Goal: Task Accomplishment & Management: Use online tool/utility

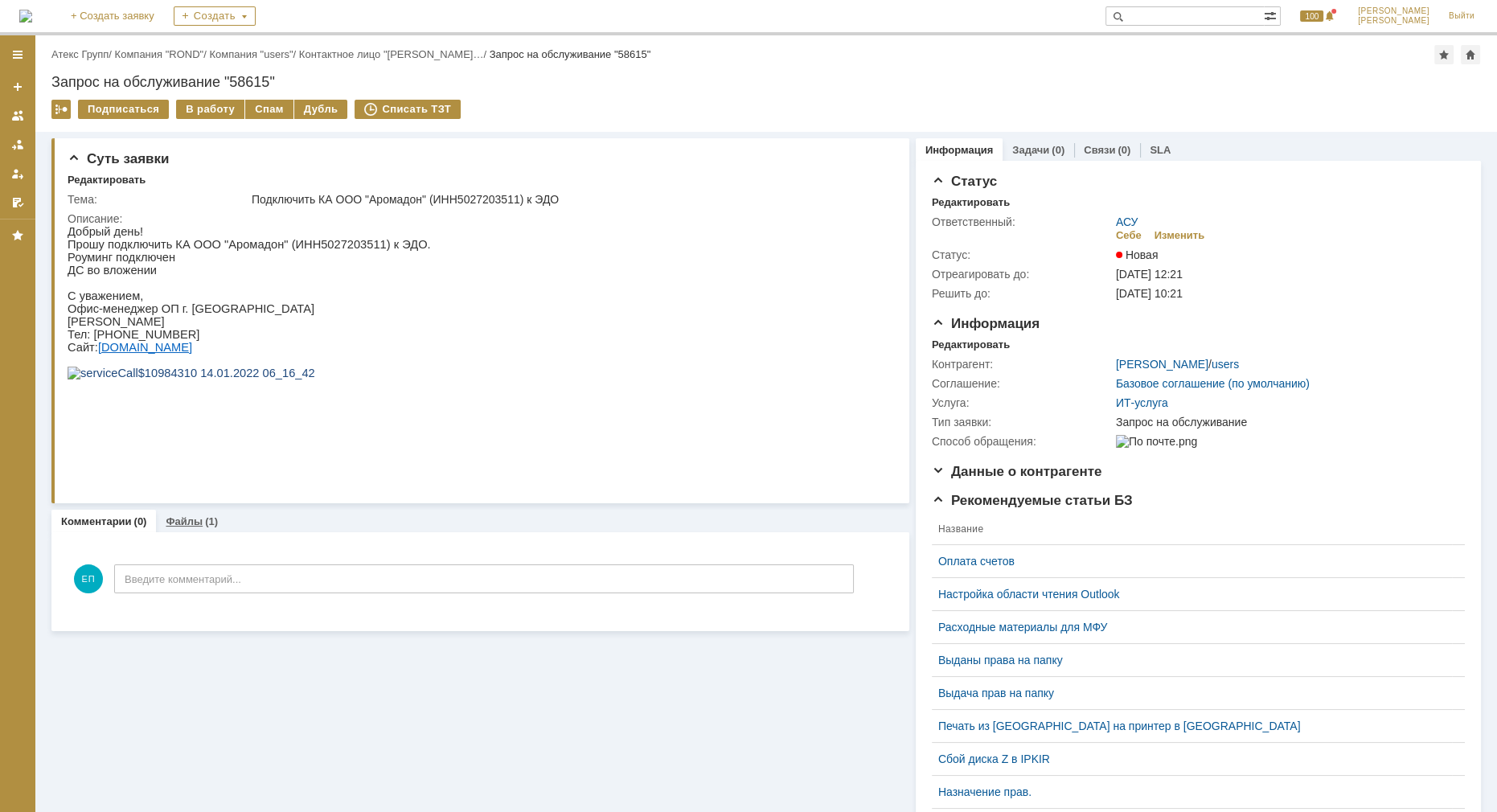
click at [192, 516] on link "Файлы" at bounding box center [184, 522] width 37 height 12
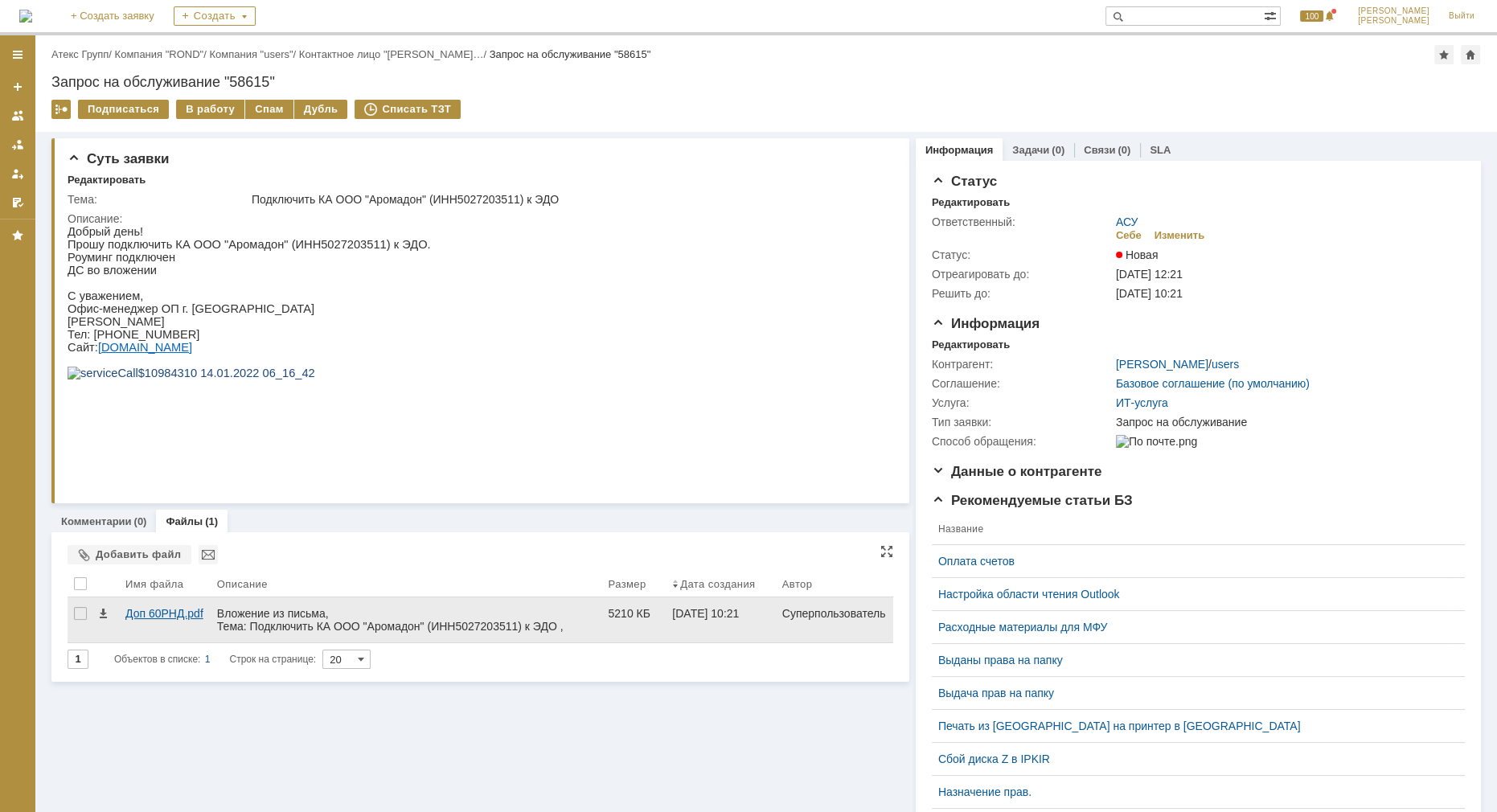
click at [142, 612] on div "Доп 60РНД.pdf" at bounding box center [164, 614] width 78 height 13
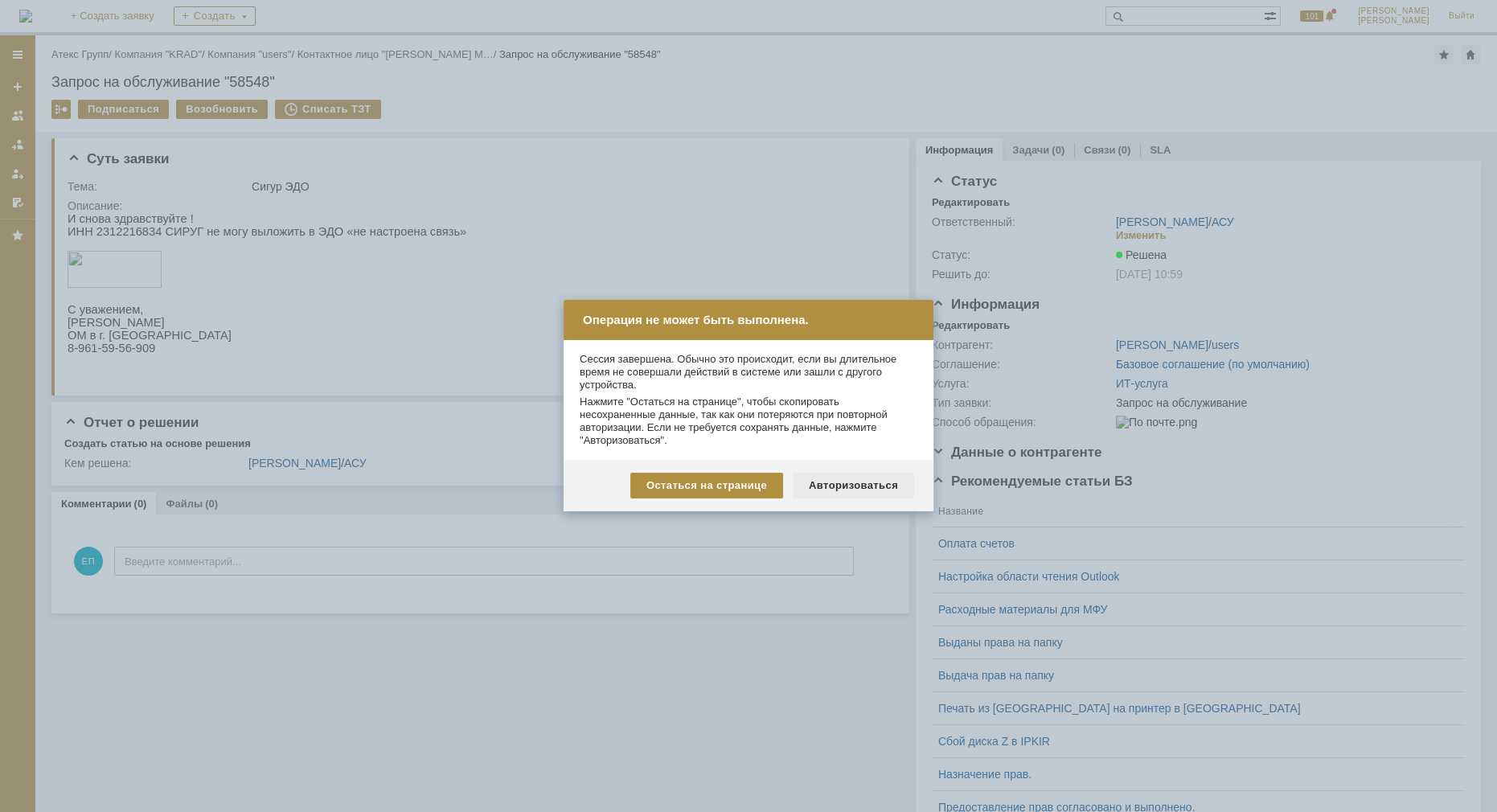
click at [882, 497] on div "Авторизоваться" at bounding box center [853, 485] width 122 height 26
